Goal: Register for event/course: Sign up to attend an event or enroll in a course

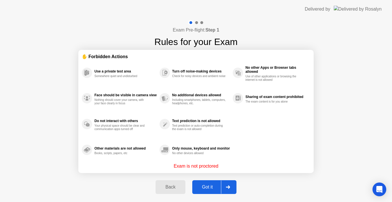
click at [203, 187] on div "Got it" at bounding box center [207, 187] width 27 height 5
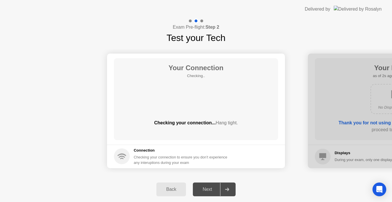
click at [207, 188] on div "Next" at bounding box center [208, 189] width 26 height 5
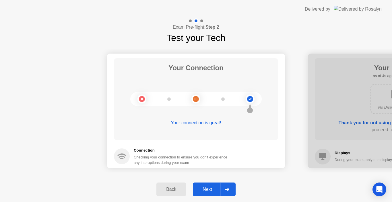
click at [204, 190] on div "Next" at bounding box center [208, 189] width 26 height 5
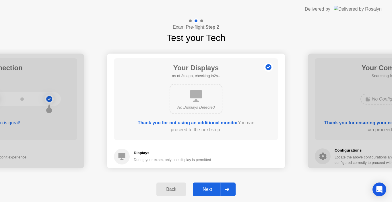
click at [204, 190] on div "Next" at bounding box center [208, 189] width 26 height 5
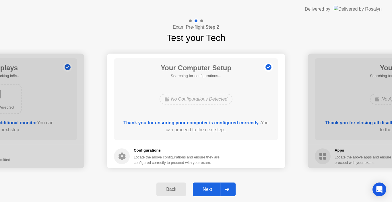
click at [204, 190] on div "Next" at bounding box center [208, 189] width 26 height 5
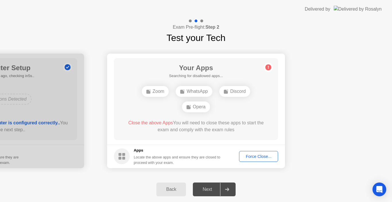
click at [259, 163] on footer "Apps Locate the above apps and ensure they are closed to proceed with your exam…" at bounding box center [196, 157] width 178 height 24
click at [260, 156] on div "Force Close..." at bounding box center [258, 156] width 35 height 5
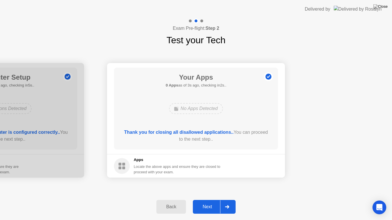
click at [213, 202] on div "Next" at bounding box center [208, 207] width 26 height 5
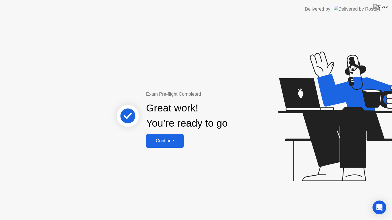
click at [175, 141] on div "Continue" at bounding box center [165, 141] width 34 height 5
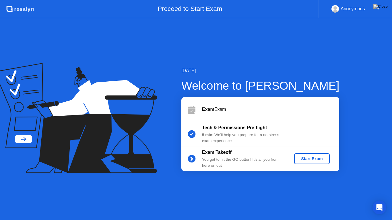
click at [303, 158] on div "Start Exam" at bounding box center [311, 159] width 31 height 5
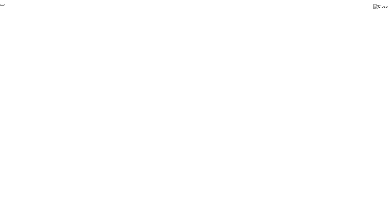
click div "End Proctoring Session"
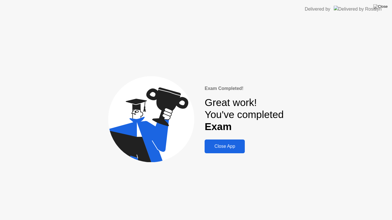
click at [220, 144] on div "Close App" at bounding box center [224, 146] width 37 height 5
